Goal: Task Accomplishment & Management: Use online tool/utility

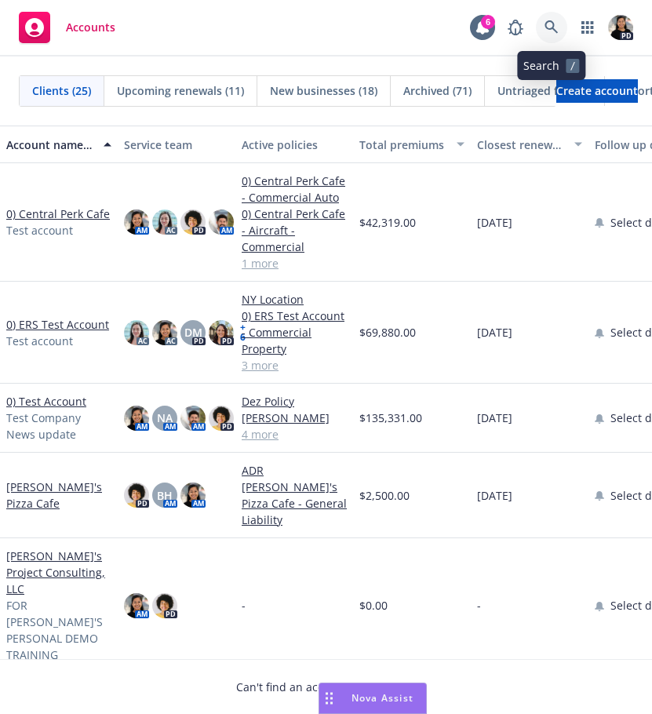
click at [557, 29] on icon at bounding box center [551, 27] width 14 height 14
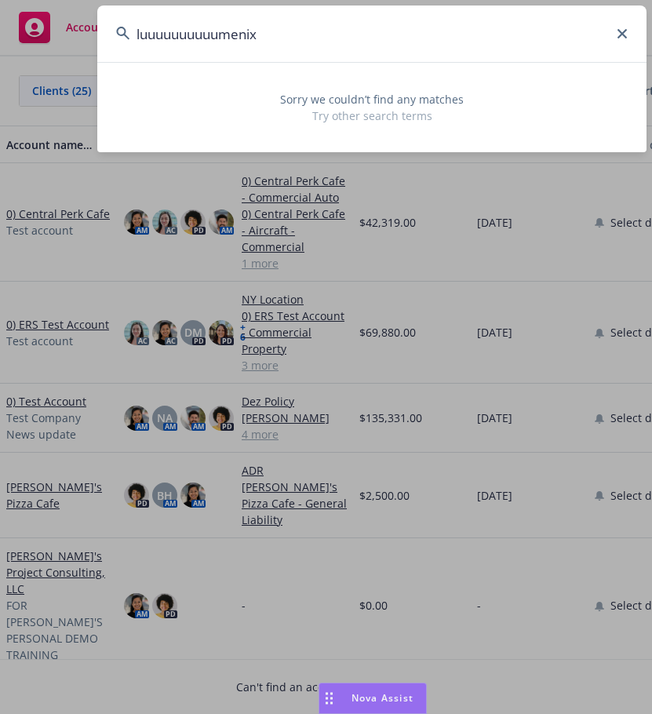
click at [233, 35] on input "luuuuuuuuuumenix" at bounding box center [371, 33] width 549 height 56
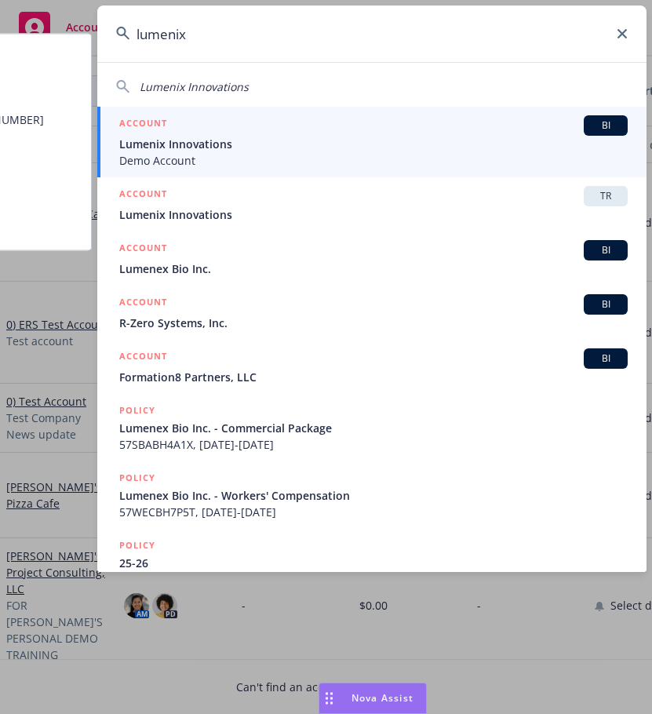
type input "lumenix"
click at [263, 146] on span "Lumenix Innovations" at bounding box center [373, 144] width 508 height 16
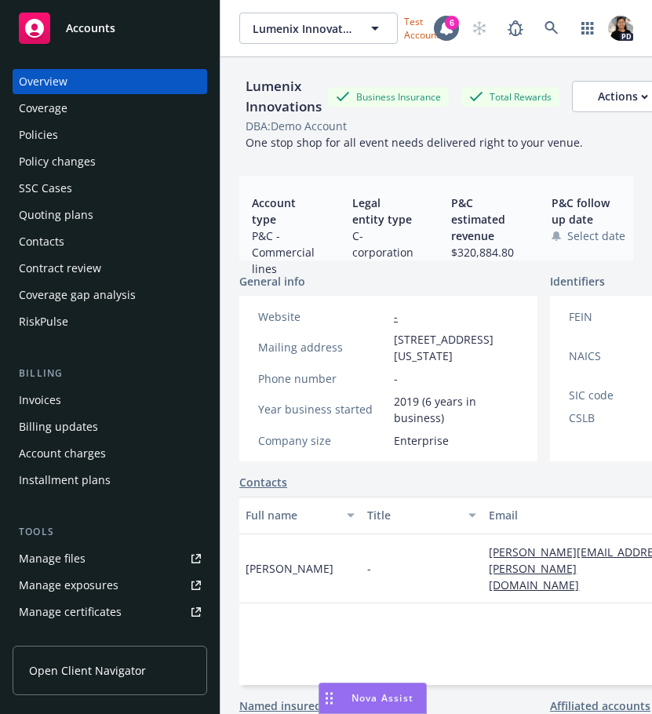
click at [79, 18] on div "Accounts" at bounding box center [110, 28] width 182 height 31
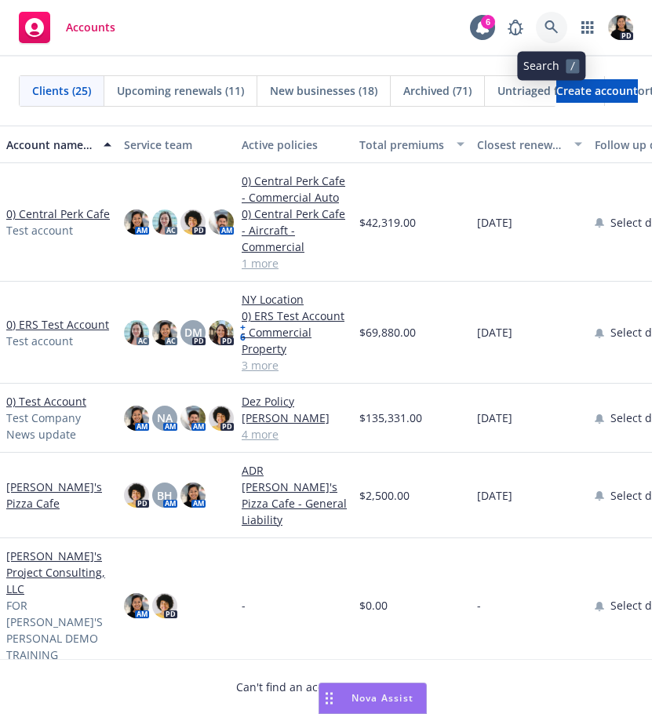
click at [543, 29] on link at bounding box center [551, 27] width 31 height 31
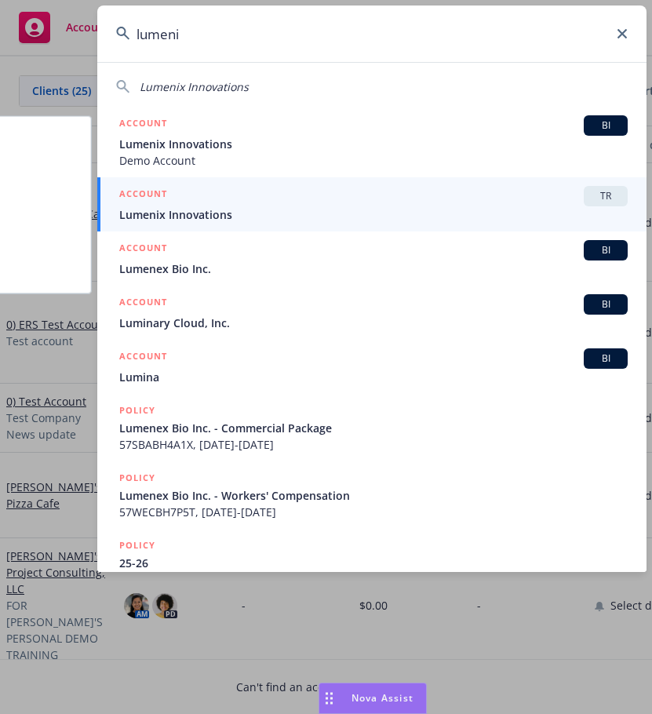
type input "lumeni"
click at [379, 202] on div "ACCOUNT TR" at bounding box center [373, 196] width 508 height 20
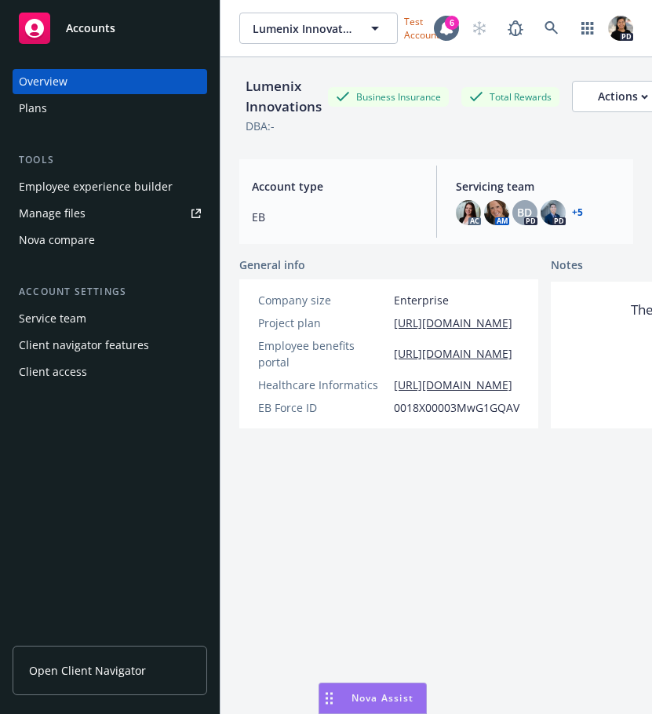
click at [116, 194] on div "Employee experience builder" at bounding box center [96, 186] width 154 height 25
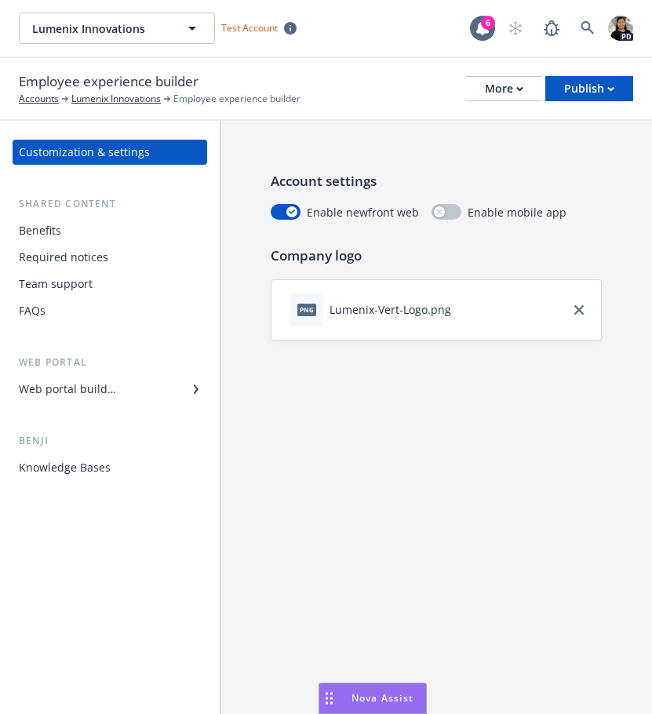
click at [89, 464] on div "Knowledge Bases" at bounding box center [65, 467] width 92 height 25
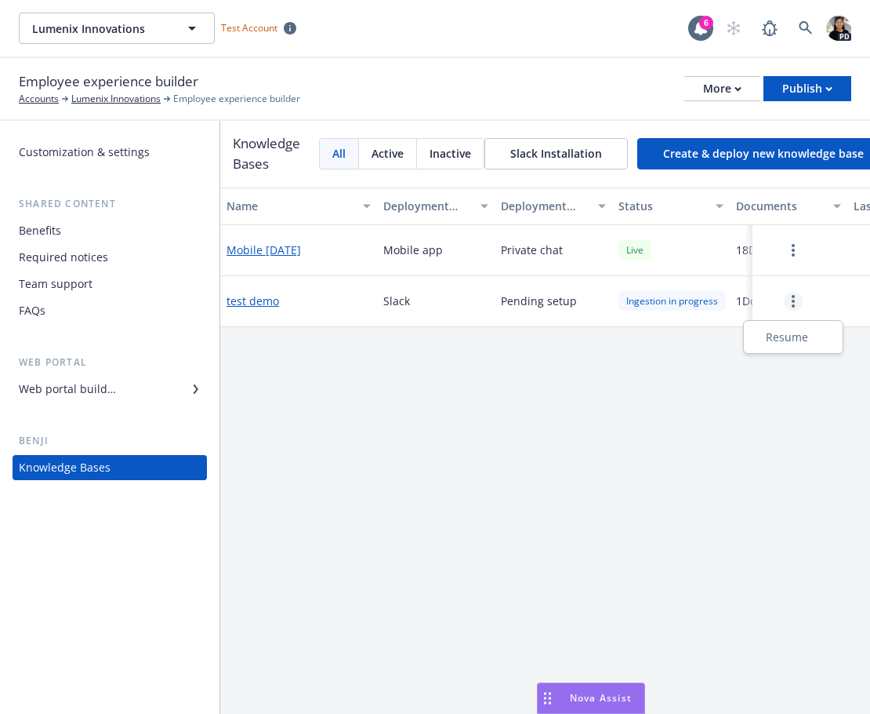
click at [651, 303] on link "more" at bounding box center [793, 301] width 19 height 19
click at [537, 404] on div "Name Deployment type Deployment details Status Documents Last modified Mobile […" at bounding box center [545, 450] width 650 height 526
click at [651, 156] on button "Create & deploy new knowledge base" at bounding box center [764, 153] width 252 height 31
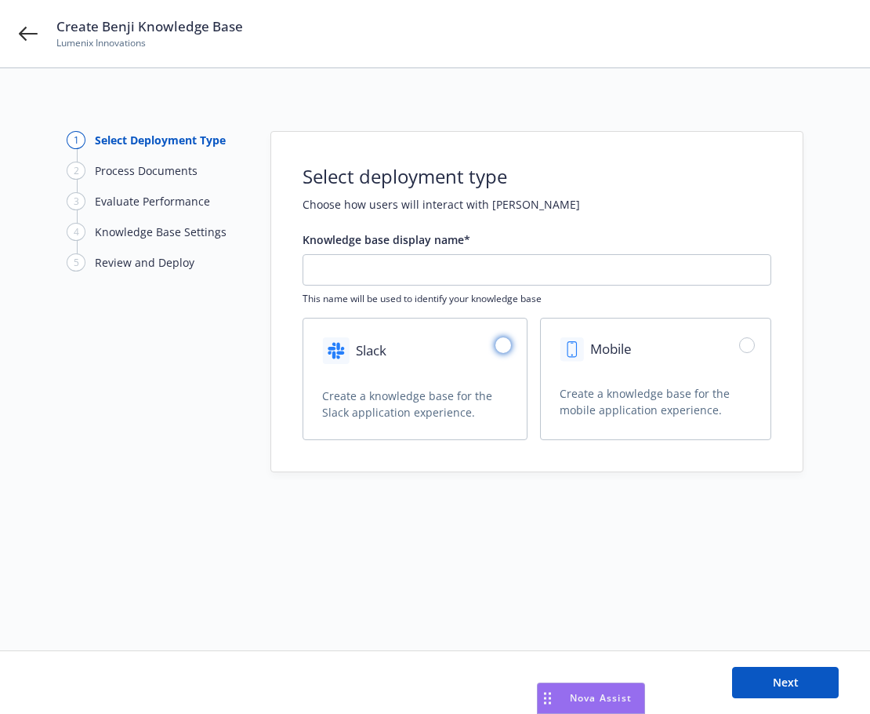
click at [510, 347] on input "radio" at bounding box center [504, 345] width 16 height 16
radio input "true"
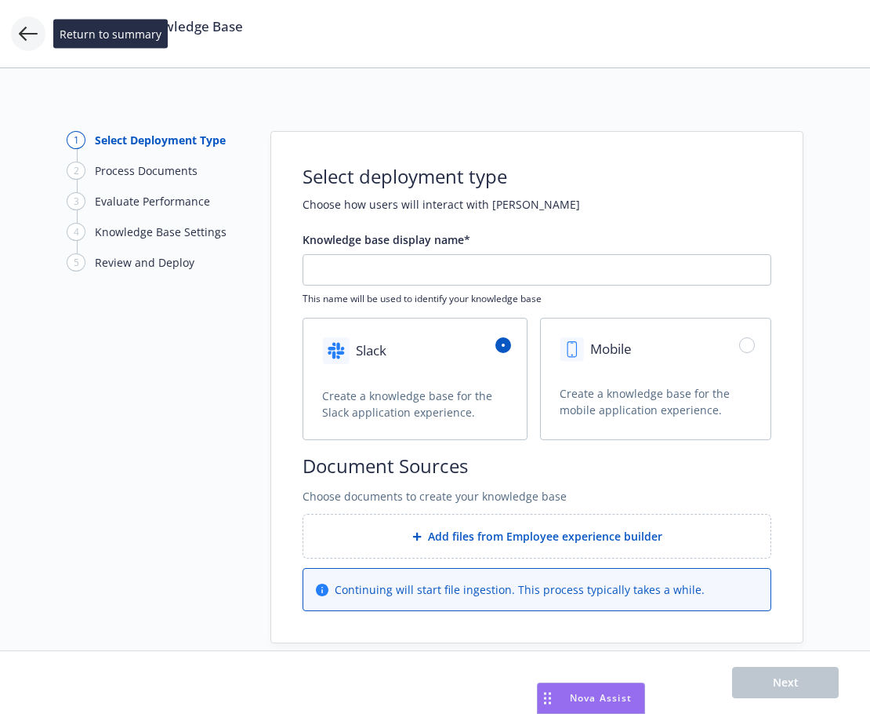
click at [24, 32] on icon at bounding box center [28, 33] width 19 height 19
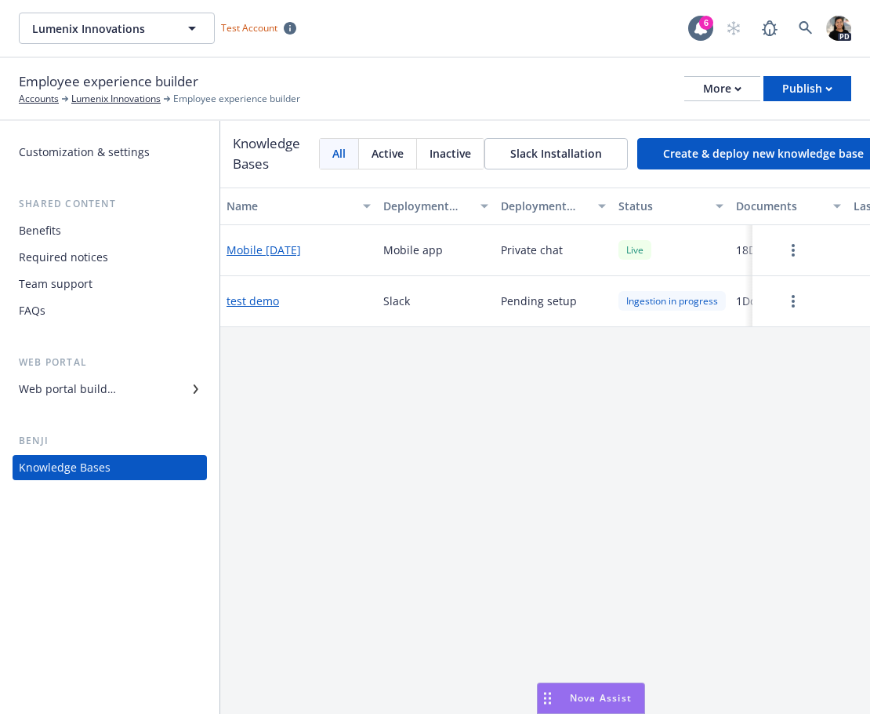
click at [569, 92] on div "Employee experience builder Accounts Lumenix Innovations Employee experience bu…" at bounding box center [435, 88] width 833 height 35
